Goal: Task Accomplishment & Management: Complete application form

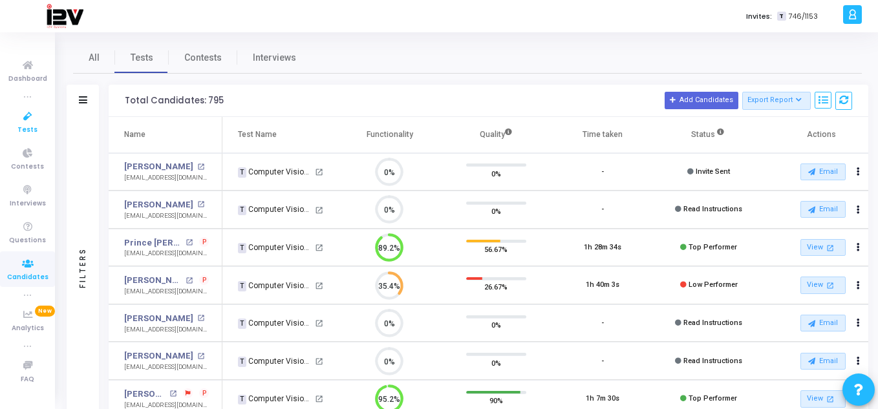
click at [23, 123] on icon at bounding box center [27, 117] width 27 height 16
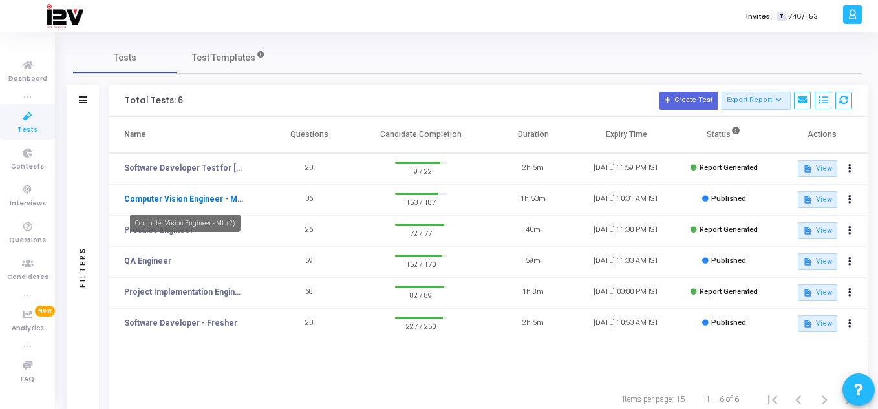
click at [207, 197] on link "Computer Vision Engineer - ML (2)" at bounding box center [183, 199] width 119 height 12
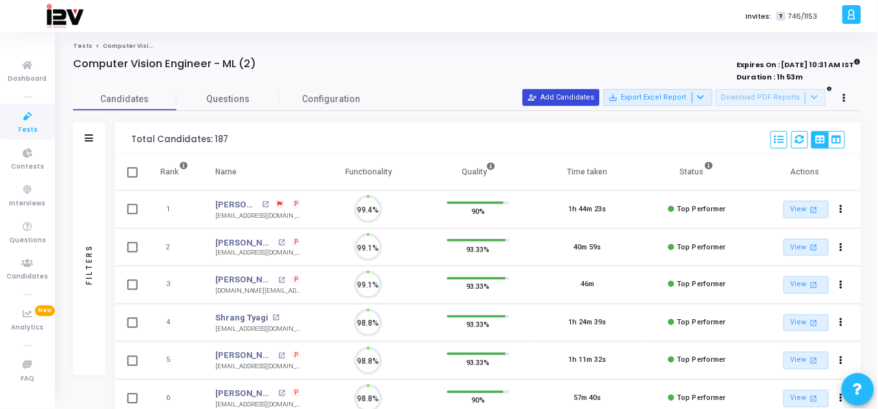
click at [589, 94] on button "person_add_alt Add Candidates" at bounding box center [561, 97] width 77 height 17
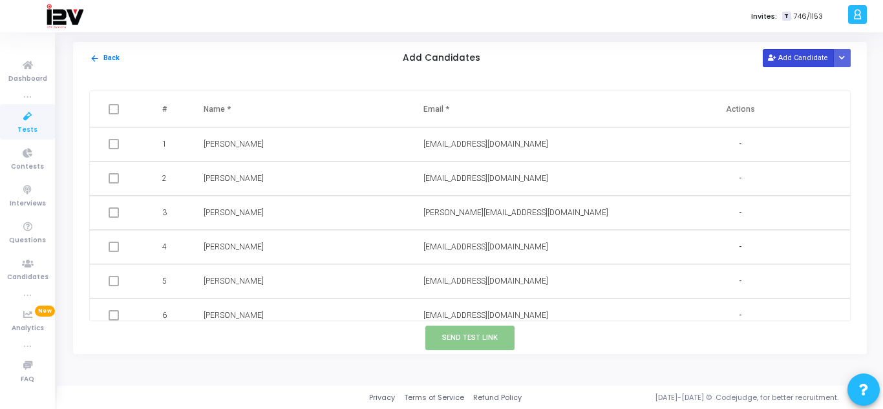
click at [794, 55] on button "Add Candidate" at bounding box center [798, 57] width 71 height 17
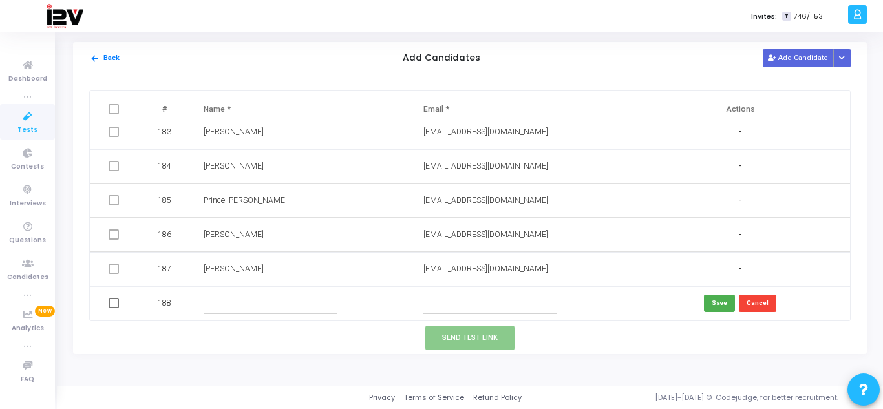
click at [491, 306] on input "text" at bounding box center [490, 303] width 134 height 21
paste input "[EMAIL_ADDRESS][DOMAIN_NAME]"
type input "[EMAIL_ADDRESS][DOMAIN_NAME]"
click at [297, 315] on td at bounding box center [301, 303] width 220 height 34
click at [299, 308] on input "text" at bounding box center [271, 303] width 134 height 21
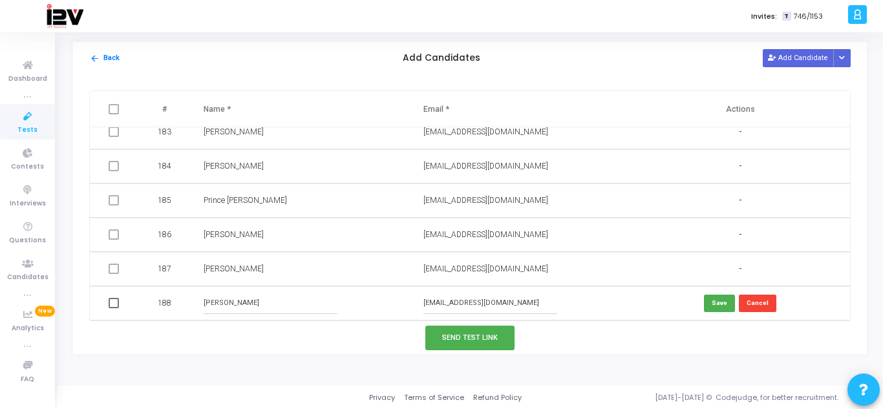
click at [228, 303] on input "[PERSON_NAME]" at bounding box center [271, 303] width 134 height 21
type input "[PERSON_NAME]"
click at [717, 310] on button "Save" at bounding box center [719, 303] width 31 height 17
click at [458, 335] on button "Send Test Link" at bounding box center [469, 338] width 89 height 24
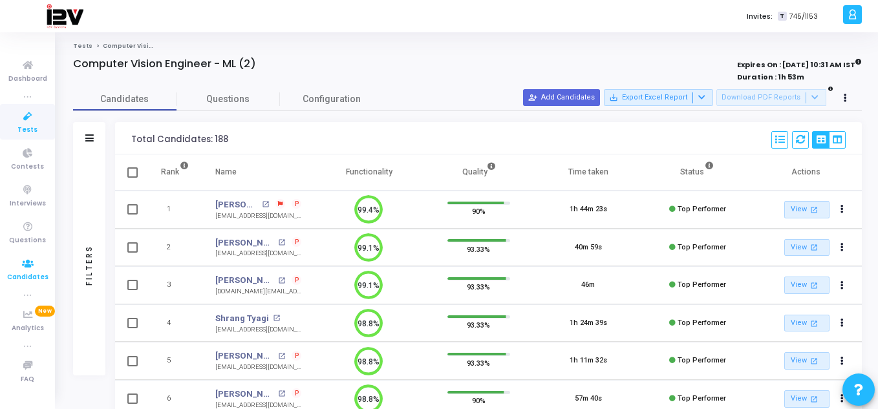
click at [33, 266] on icon at bounding box center [27, 264] width 27 height 16
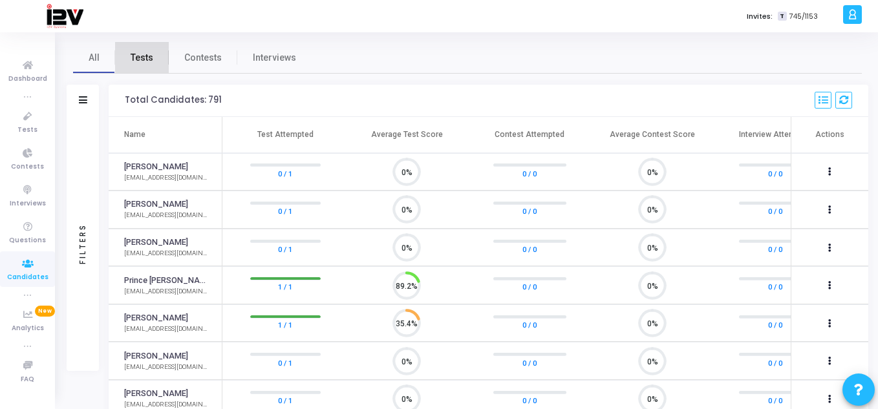
click at [142, 59] on span "Tests" at bounding box center [142, 58] width 23 height 14
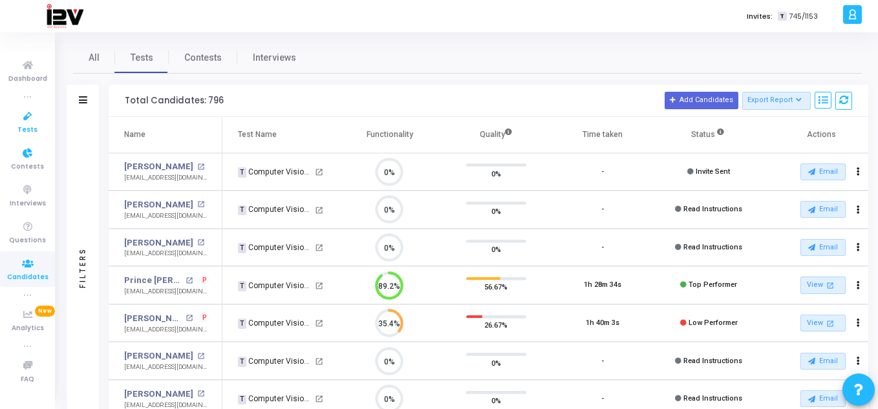
click at [37, 128] on link "Tests" at bounding box center [27, 122] width 55 height 36
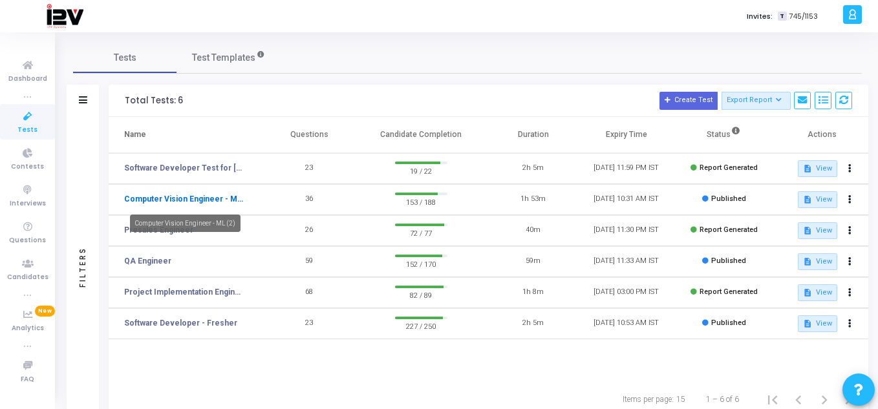
click at [220, 198] on link "Computer Vision Engineer - ML (2)" at bounding box center [183, 199] width 119 height 12
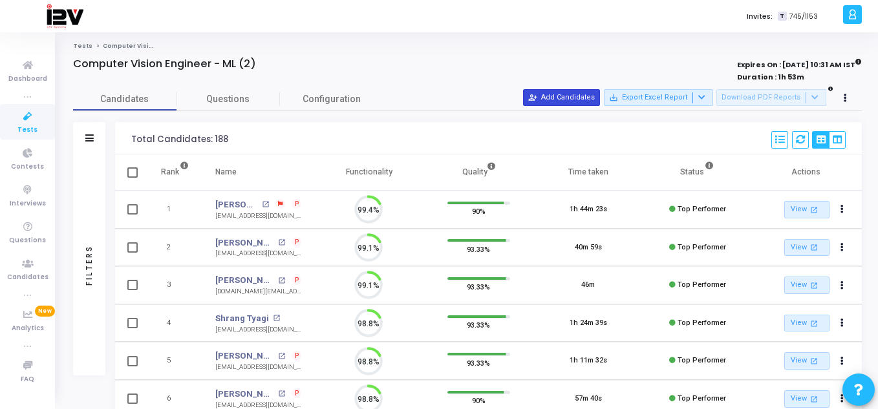
scroll to position [27, 33]
click at [561, 104] on button "person_add_alt Add Candidates" at bounding box center [561, 97] width 77 height 17
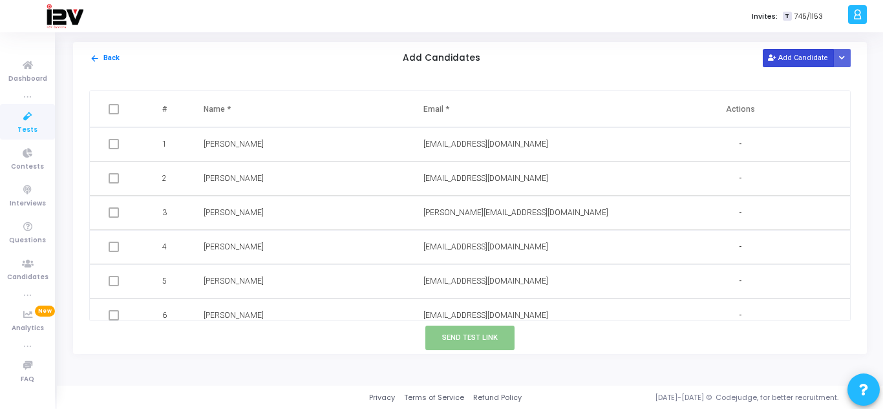
click at [796, 52] on button "Add Candidate" at bounding box center [798, 57] width 71 height 17
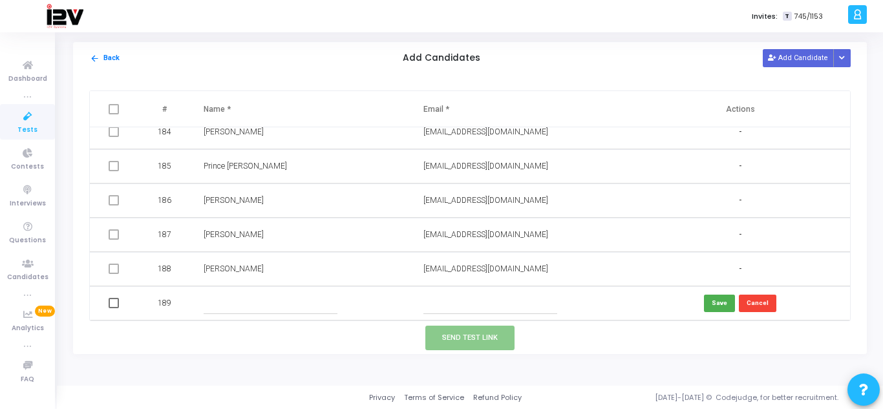
click at [483, 307] on input "text" at bounding box center [490, 303] width 134 height 21
paste input "[EMAIL_ADDRESS][DOMAIN_NAME]"
type input "[EMAIL_ADDRESS][DOMAIN_NAME]"
click at [283, 293] on input "text" at bounding box center [271, 303] width 134 height 21
type input "[PERSON_NAME]"
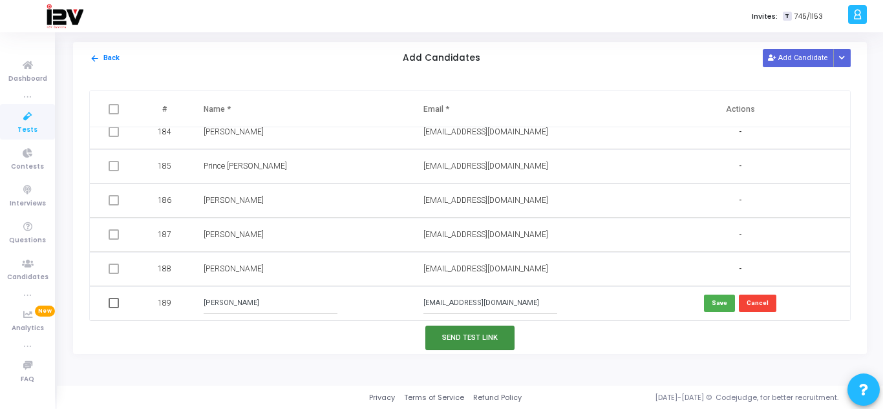
click at [485, 339] on button "Send Test Link" at bounding box center [469, 338] width 89 height 24
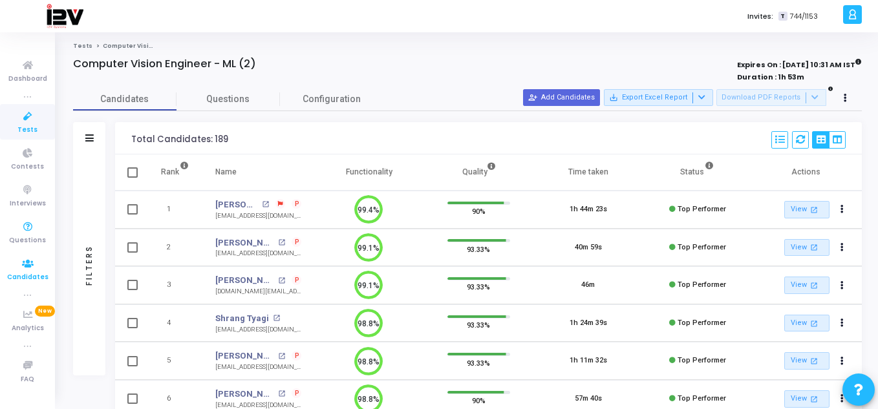
click at [24, 263] on icon at bounding box center [27, 264] width 27 height 16
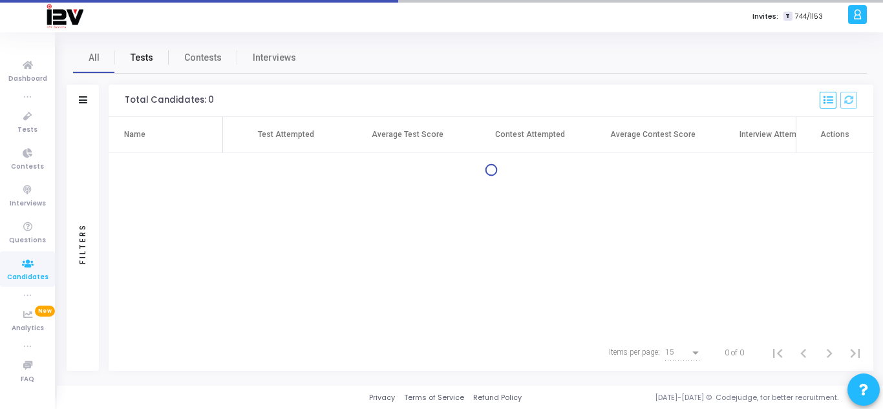
click at [145, 54] on span "Tests" at bounding box center [142, 58] width 23 height 14
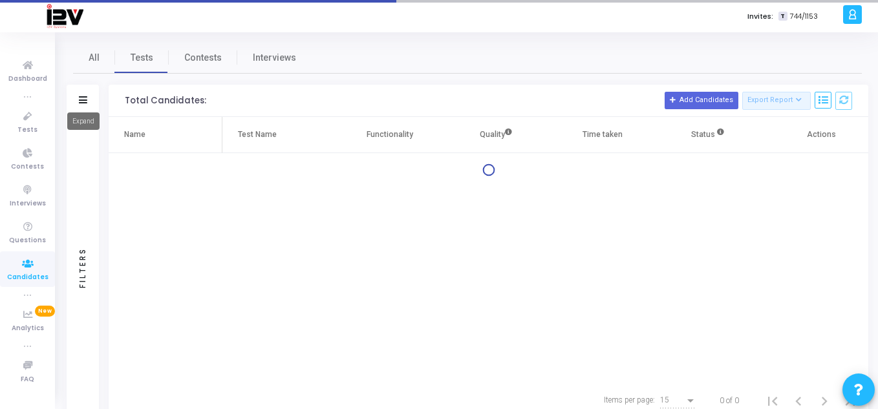
click at [83, 101] on icon at bounding box center [83, 99] width 8 height 7
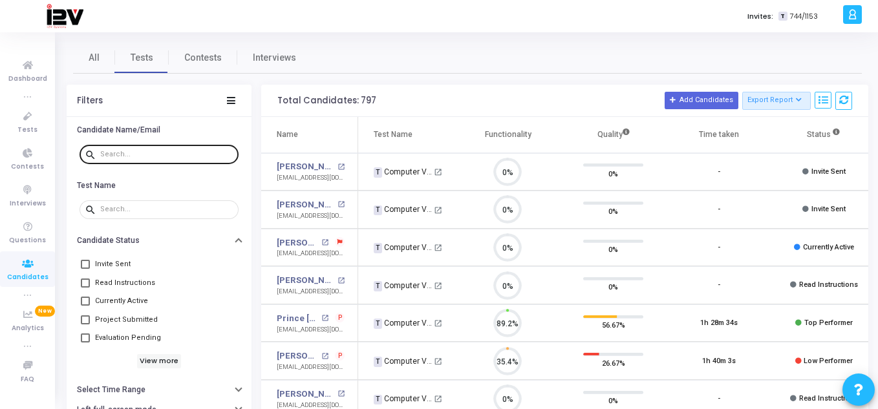
scroll to position [27, 33]
click at [118, 154] on input "text" at bounding box center [166, 155] width 133 height 8
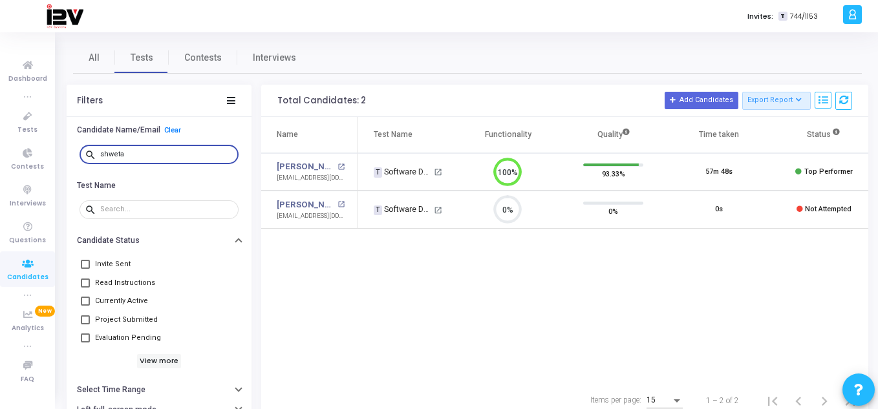
type input "shweta"
